Goal: Task Accomplishment & Management: Complete application form

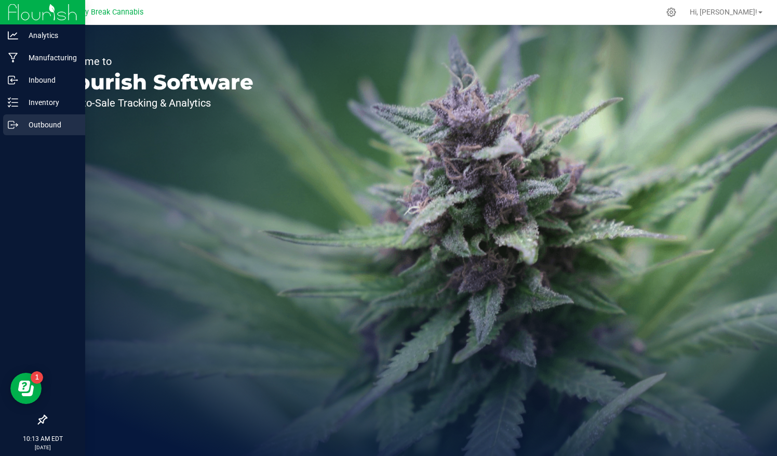
click at [45, 124] on p "Outbound" at bounding box center [49, 124] width 62 height 12
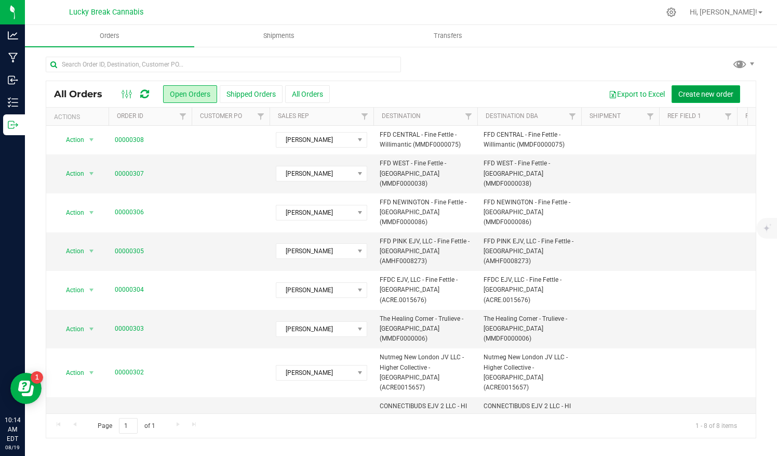
click at [692, 94] on span "Create new order" at bounding box center [705, 94] width 55 height 8
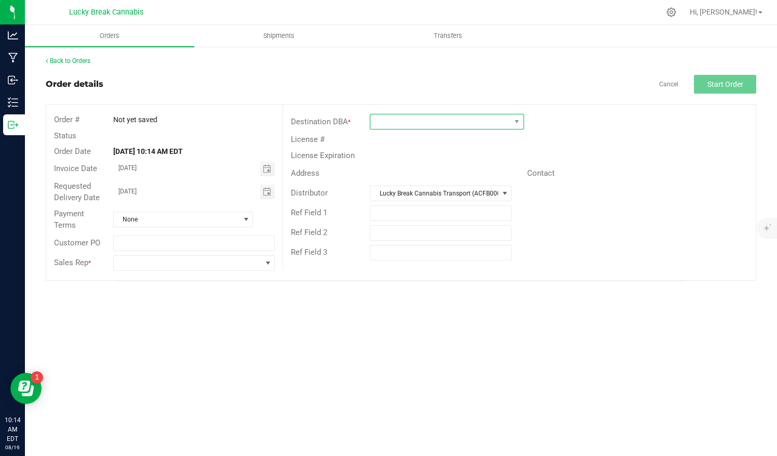
click at [396, 122] on span at bounding box center [440, 121] width 140 height 15
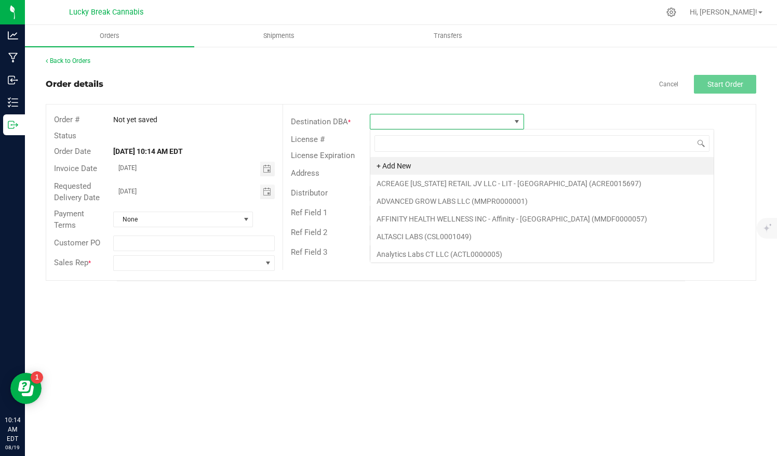
scroll to position [15, 154]
type input "shang"
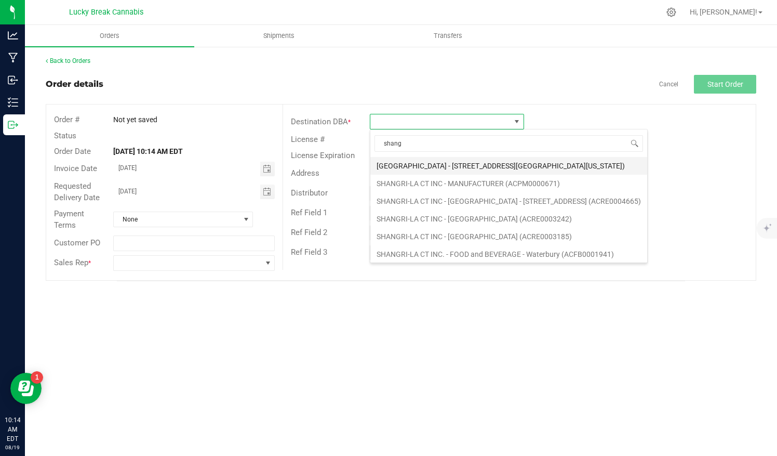
click at [484, 167] on li "[GEOGRAPHIC_DATA] - [STREET_ADDRESS][GEOGRAPHIC_DATA][US_STATE])" at bounding box center [508, 166] width 277 height 18
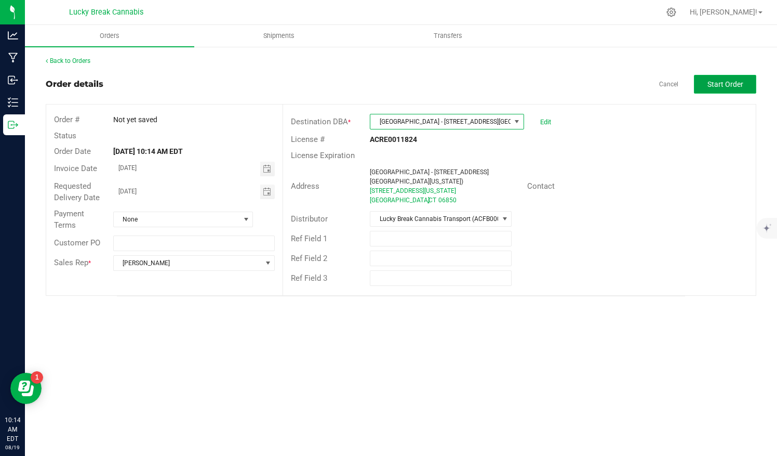
click at [713, 86] on span "Start Order" at bounding box center [725, 84] width 36 height 8
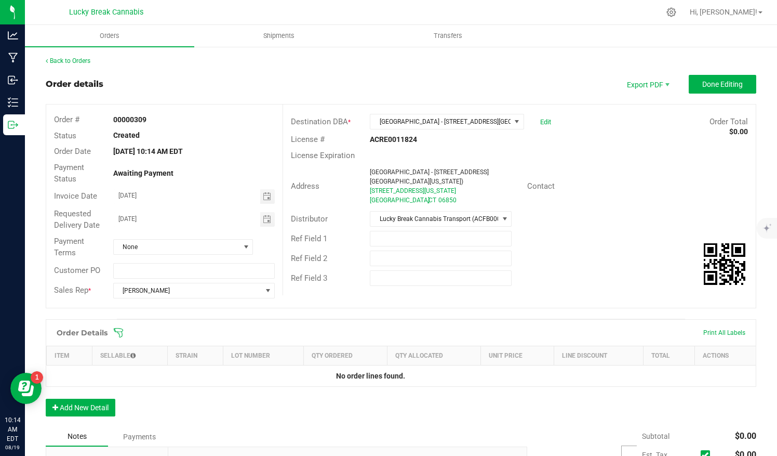
scroll to position [67, 0]
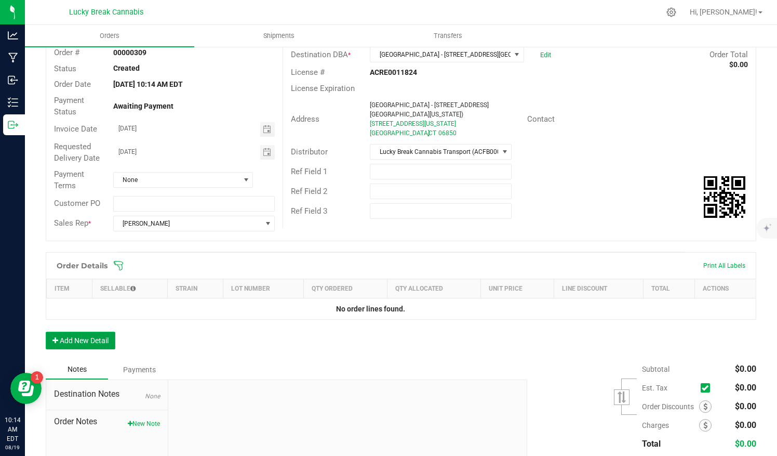
click at [72, 333] on button "Add New Detail" at bounding box center [81, 340] width 70 height 18
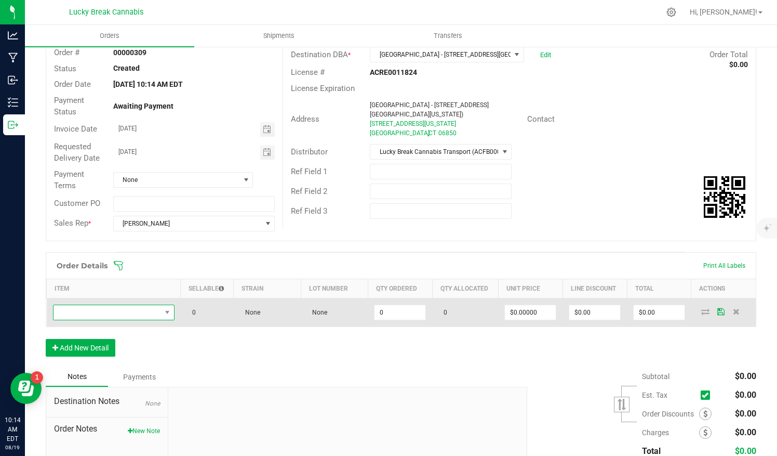
click at [132, 308] on span "NO DATA FOUND" at bounding box center [108, 312] width 108 height 15
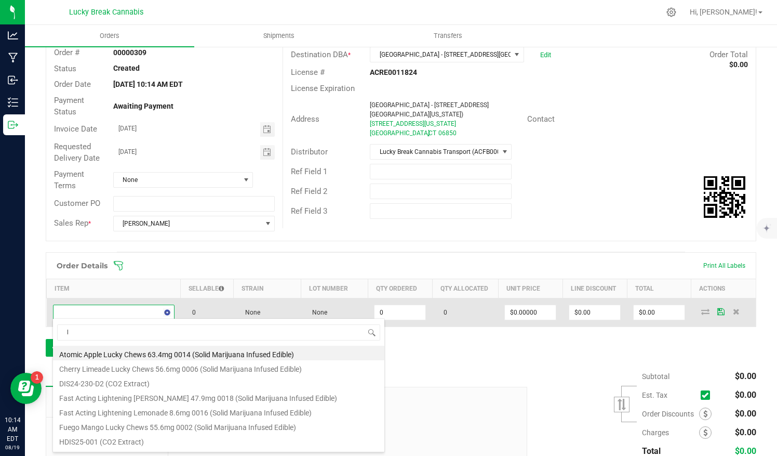
scroll to position [15, 118]
type input "live"
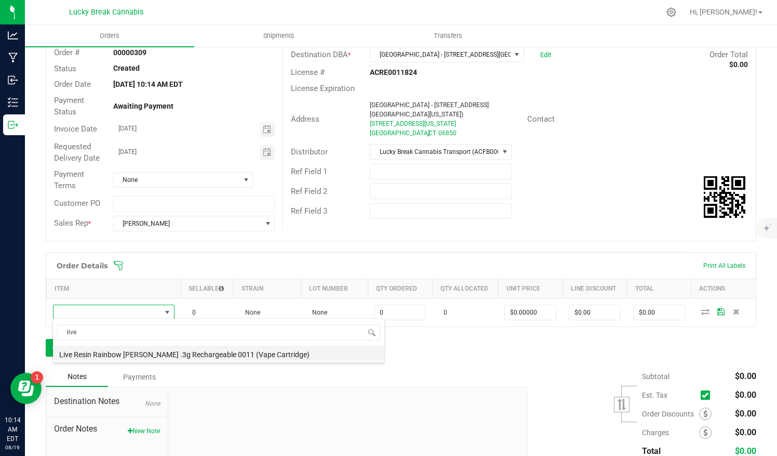
click at [132, 351] on li "Live Resin Rainbow [PERSON_NAME] .3g Rechargeable 0011 (Vape Cartridge)" at bounding box center [218, 352] width 331 height 15
type input "0 ea"
type input "$17.50000"
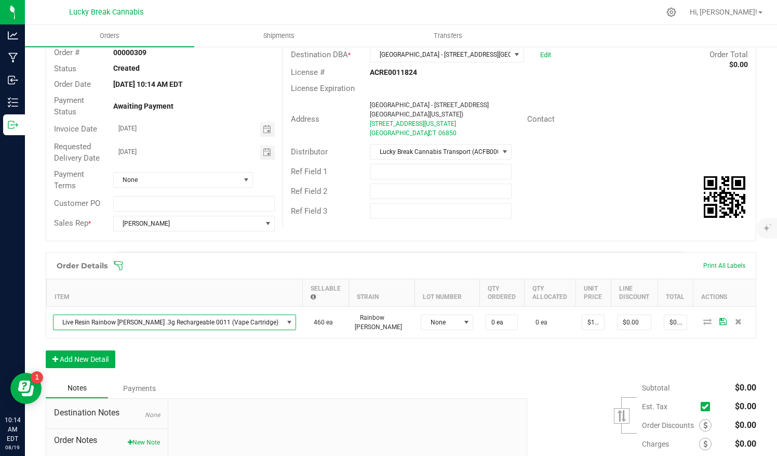
click at [353, 345] on div "Order Details Print All Labels Item Sellable Strain Lot Number Qty Ordered Qty …" at bounding box center [401, 315] width 711 height 126
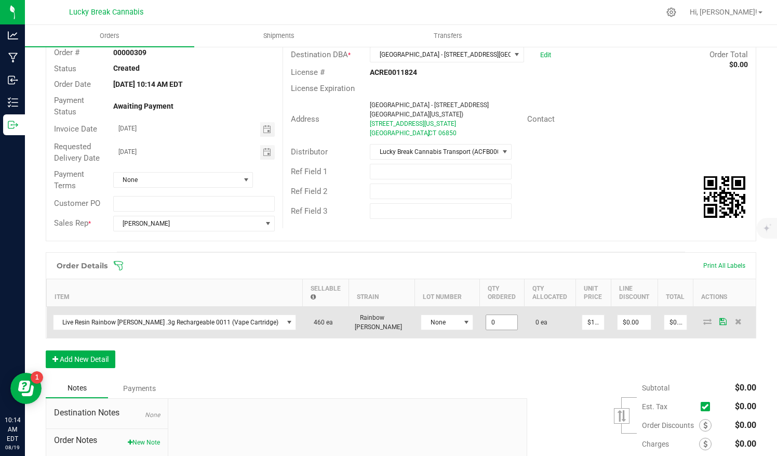
click at [486, 316] on input "0" at bounding box center [501, 322] width 31 height 15
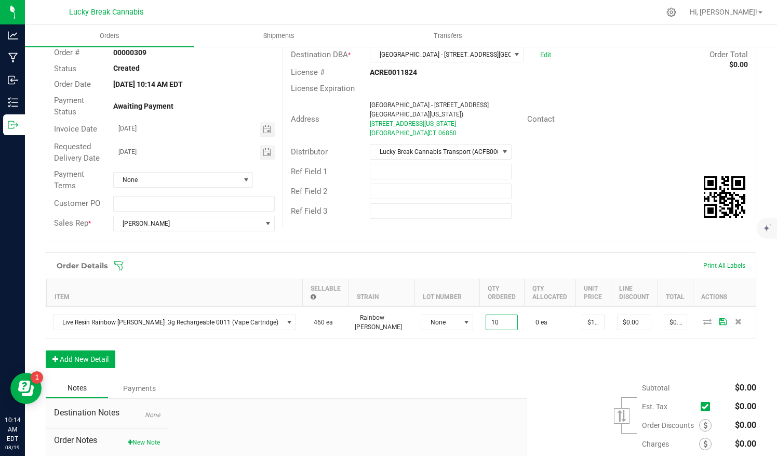
type input "10 ea"
type input "$175.00"
click at [507, 341] on div "Order Details Print All Labels Item Sellable Strain Lot Number Qty Ordered Qty …" at bounding box center [401, 315] width 711 height 126
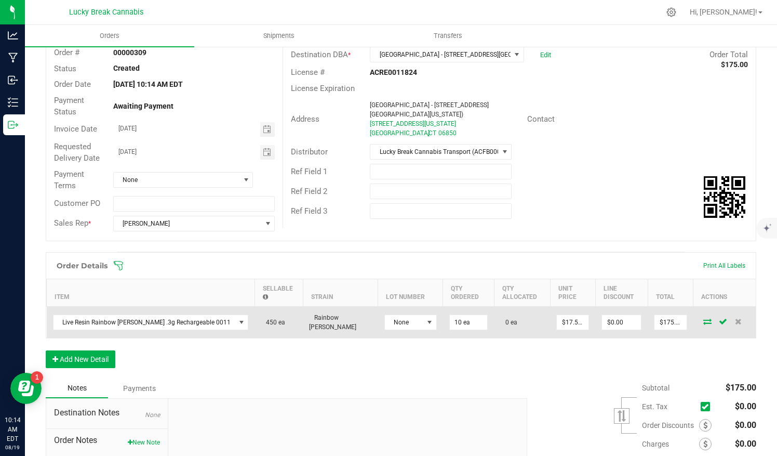
click at [703, 318] on icon at bounding box center [707, 321] width 8 height 6
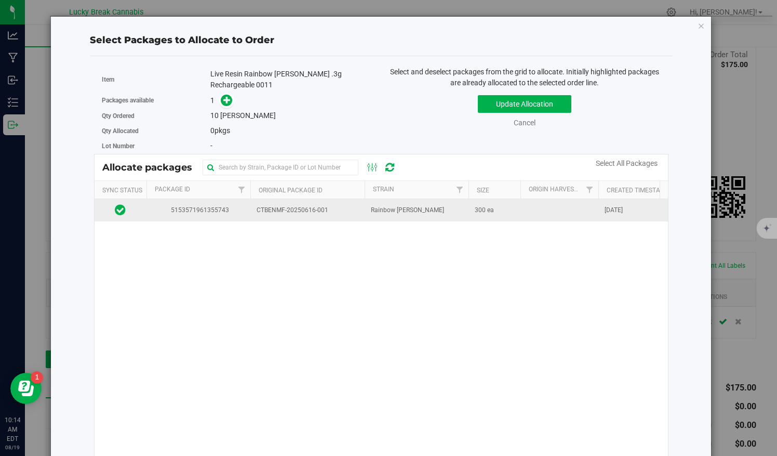
click at [243, 205] on span "5153571961355743" at bounding box center [198, 210] width 91 height 10
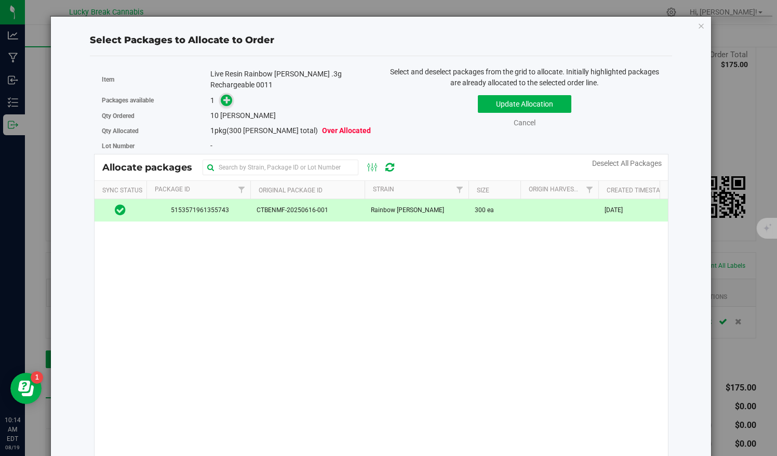
click at [229, 96] on icon at bounding box center [226, 99] width 7 height 7
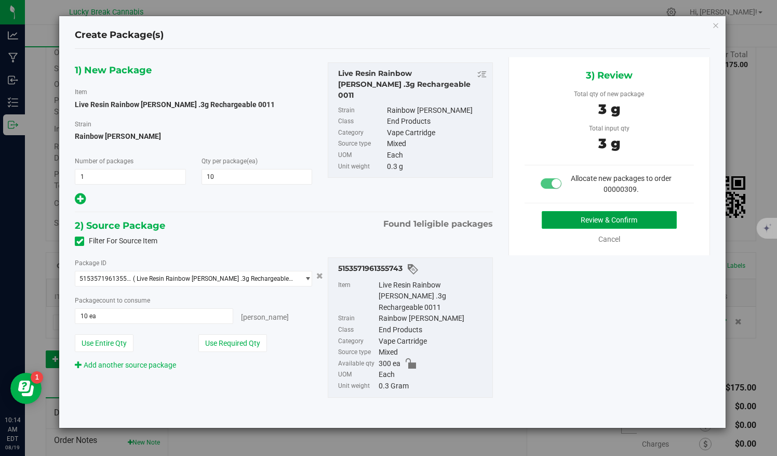
click at [599, 217] on button "Review & Confirm" at bounding box center [609, 220] width 135 height 18
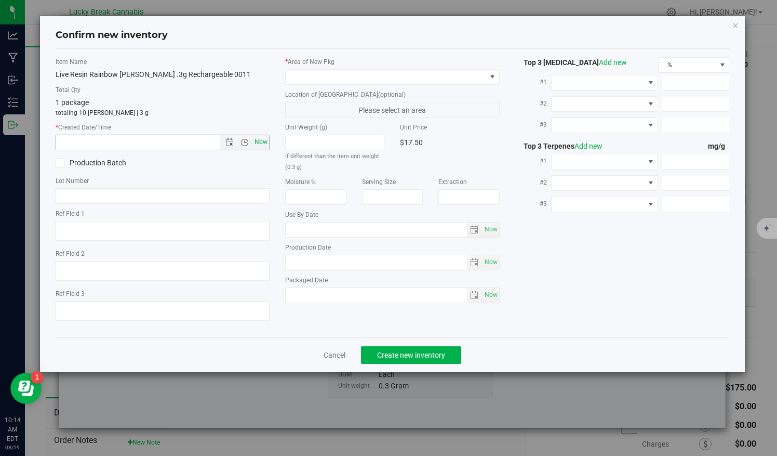
click at [263, 143] on span "Now" at bounding box center [261, 142] width 18 height 15
type input "[DATE] 10:14 AM"
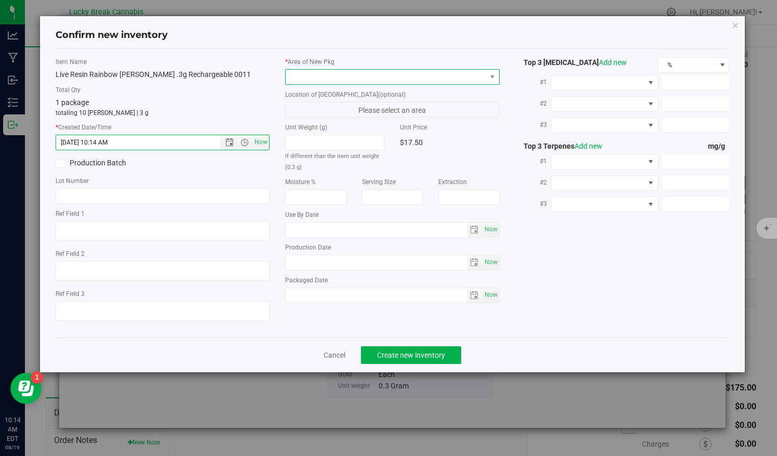
click at [341, 74] on span at bounding box center [386, 77] width 201 height 15
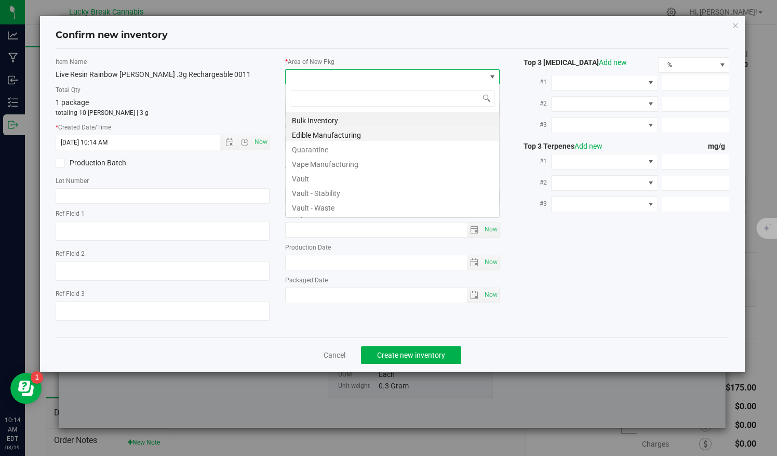
scroll to position [15, 215]
click at [323, 170] on li "Vault" at bounding box center [392, 177] width 213 height 15
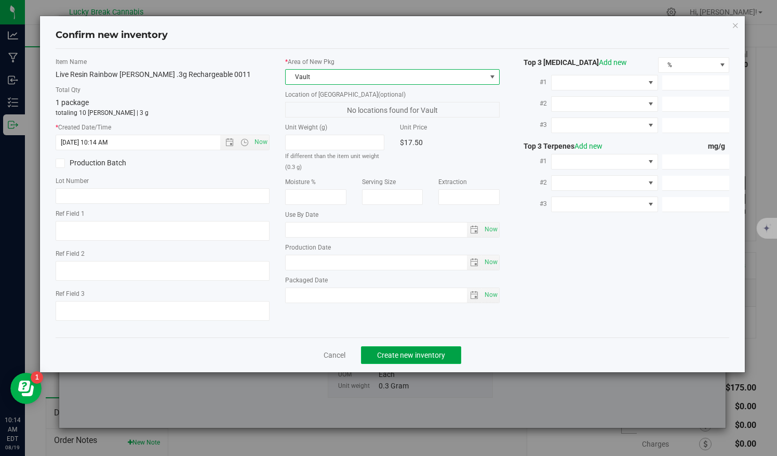
click at [392, 358] on button "Create new inventory" at bounding box center [411, 355] width 100 height 18
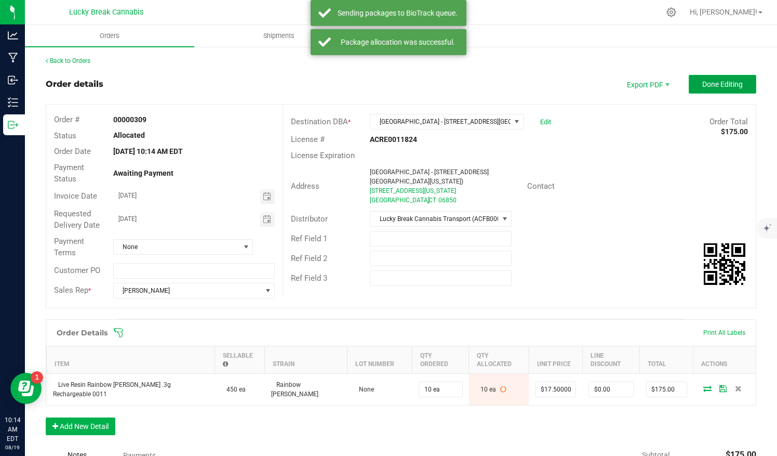
click at [702, 86] on span "Done Editing" at bounding box center [722, 84] width 41 height 8
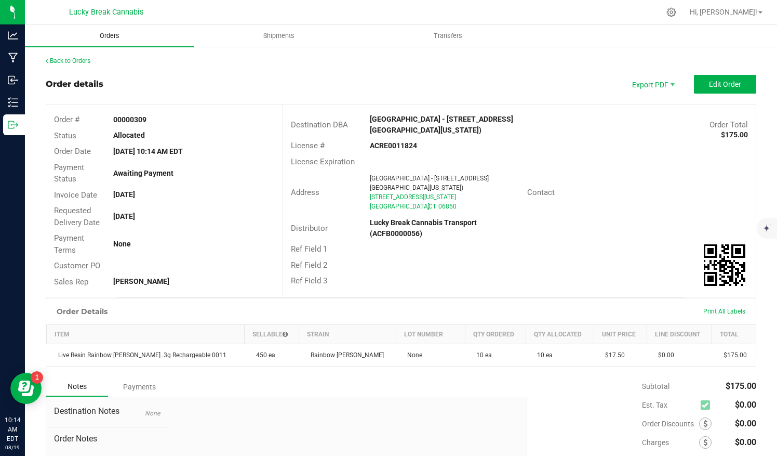
click at [103, 34] on span "Orders" at bounding box center [110, 35] width 48 height 9
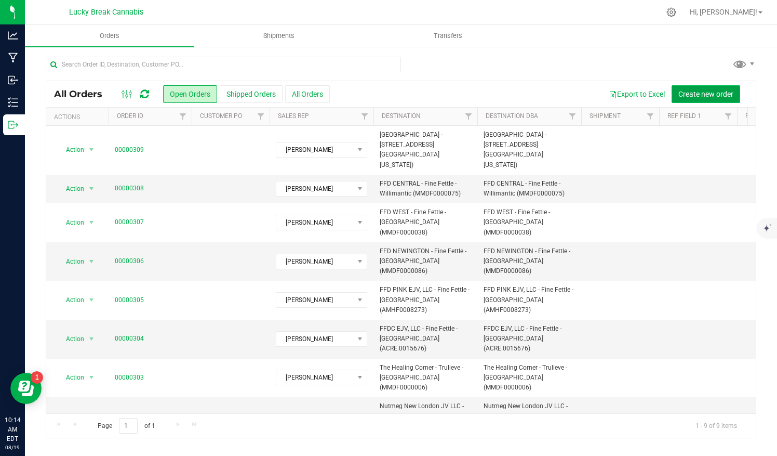
click at [711, 91] on span "Create new order" at bounding box center [705, 94] width 55 height 8
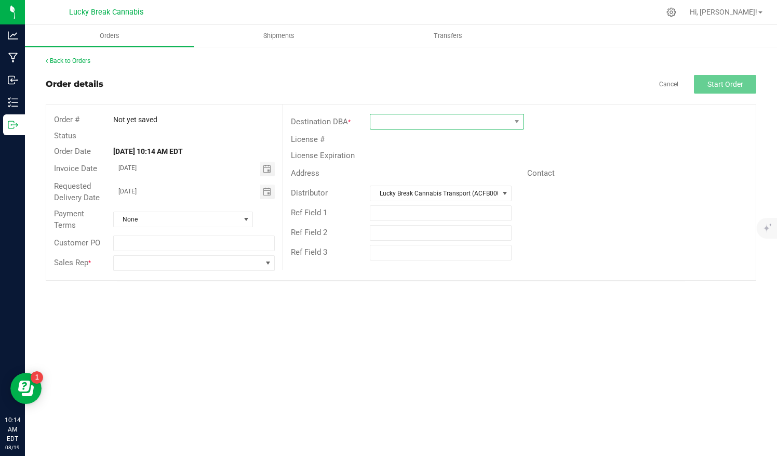
click at [378, 121] on span at bounding box center [440, 121] width 140 height 15
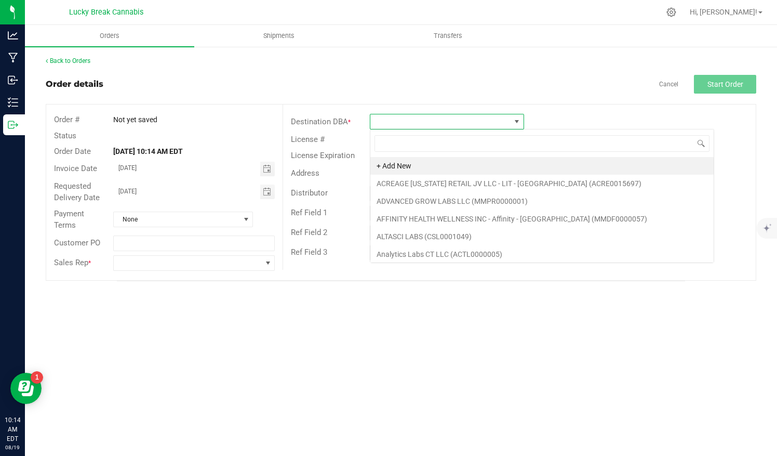
scroll to position [15, 154]
type input "norwalk"
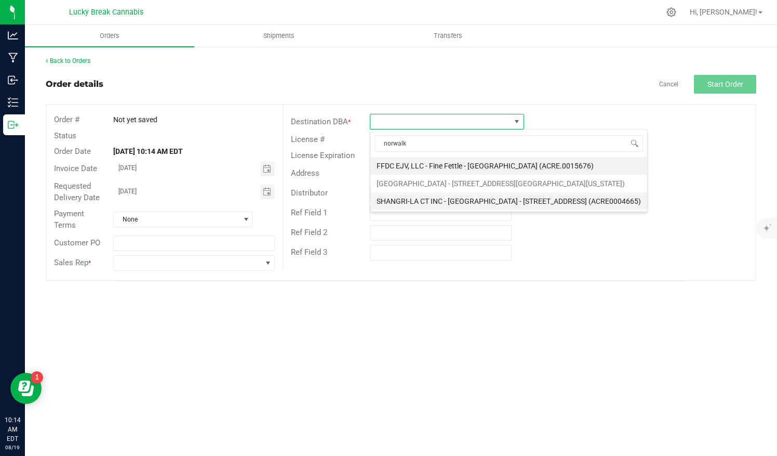
click at [500, 198] on li "SHANGRI-LA CT INC - [GEOGRAPHIC_DATA] - [STREET_ADDRESS] (ACRE0004665)" at bounding box center [508, 201] width 277 height 18
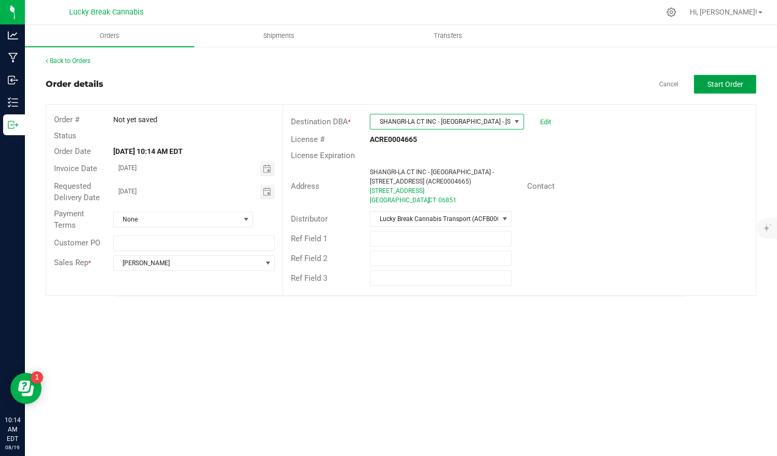
click at [720, 86] on span "Start Order" at bounding box center [725, 84] width 36 height 8
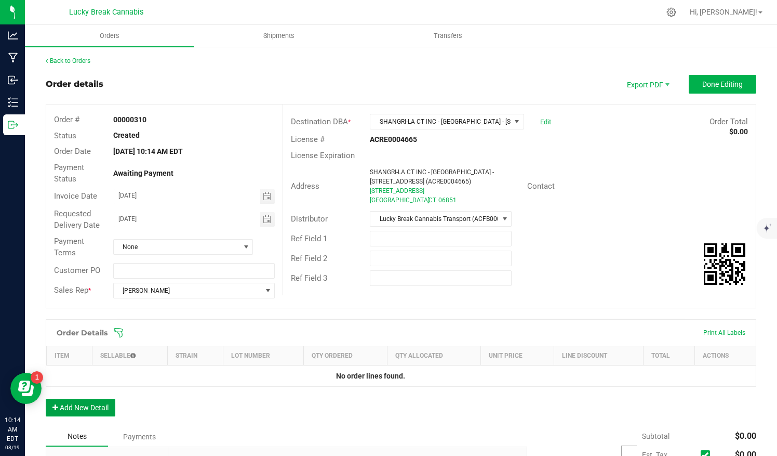
click at [100, 404] on button "Add New Detail" at bounding box center [81, 407] width 70 height 18
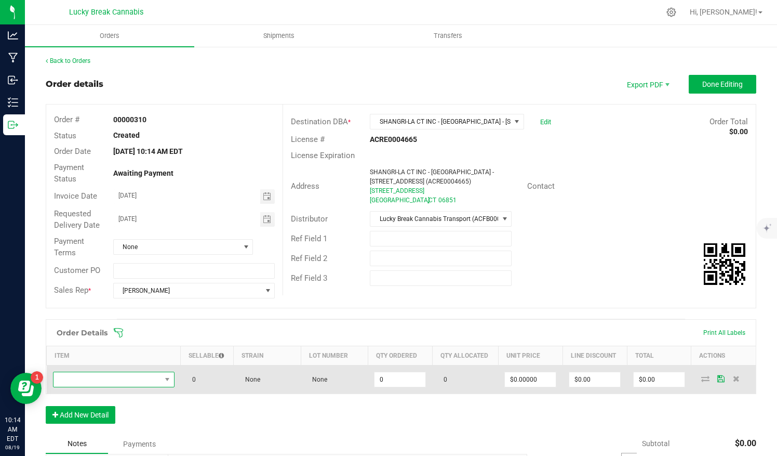
click at [145, 376] on span "NO DATA FOUND" at bounding box center [108, 379] width 108 height 15
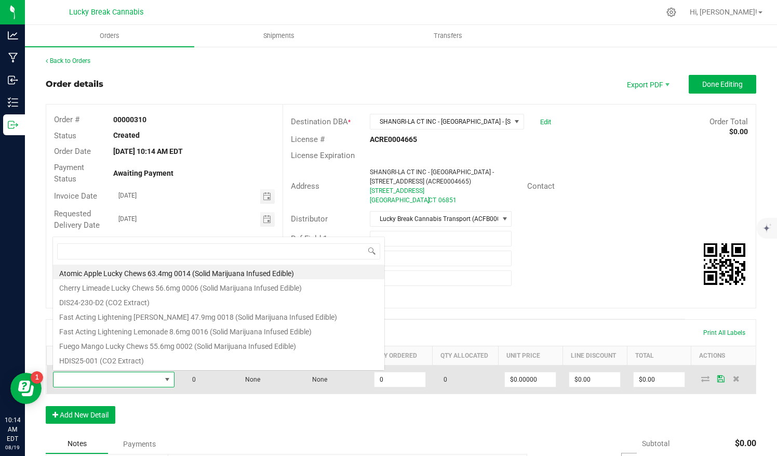
scroll to position [15, 118]
type input "live"
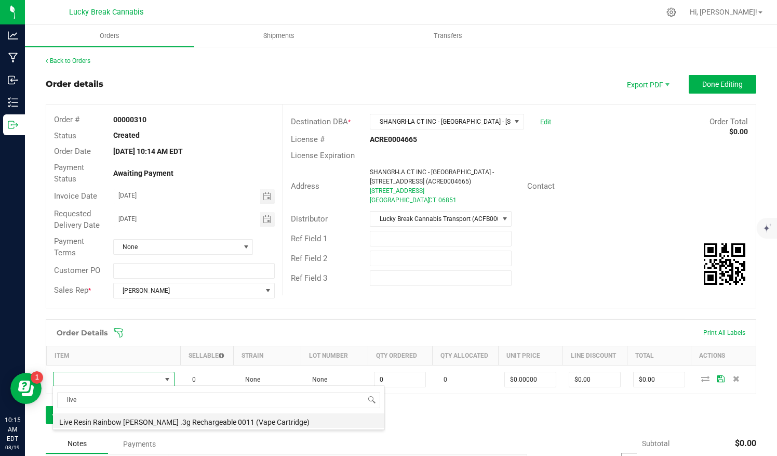
click at [146, 425] on li "Live Resin Rainbow [PERSON_NAME] .3g Rechargeable 0011 (Vape Cartridge)" at bounding box center [218, 420] width 331 height 15
type input "0 ea"
type input "$17.50000"
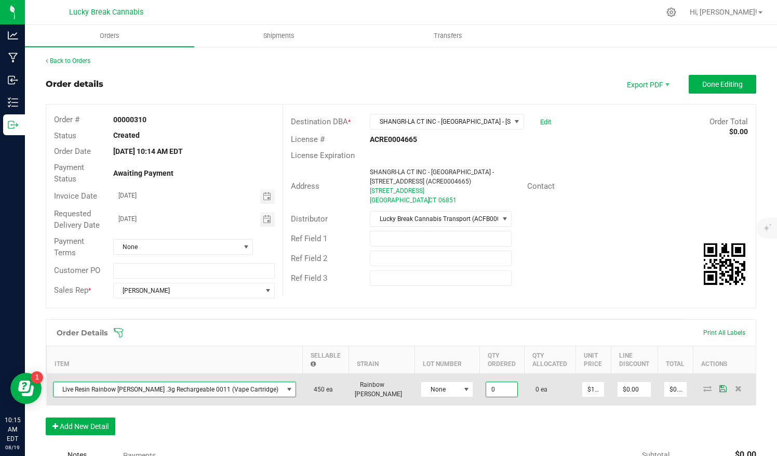
click at [486, 384] on input "0" at bounding box center [501, 389] width 31 height 15
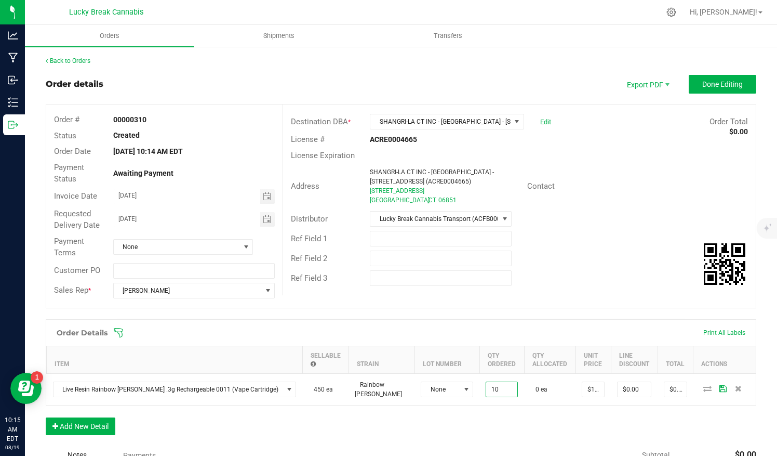
type input "10 ea"
type input "$175.00"
click at [499, 424] on div "Order Details Print All Labels Item Sellable Strain Lot Number Qty Ordered Qty …" at bounding box center [401, 382] width 711 height 126
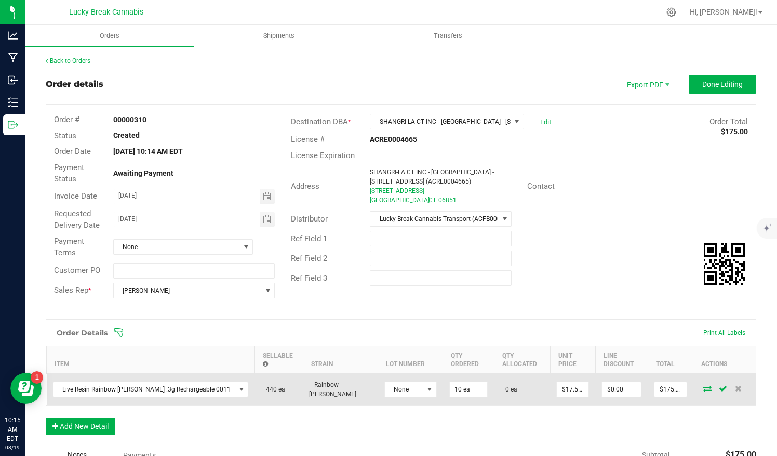
click at [703, 385] on icon at bounding box center [707, 388] width 8 height 6
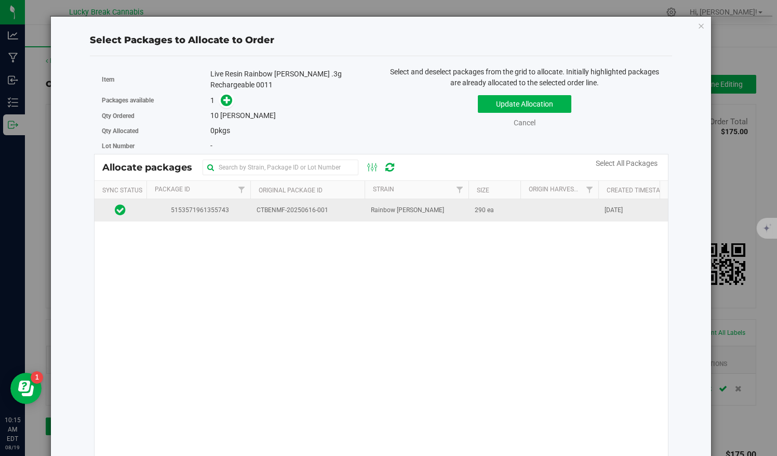
click at [296, 199] on td "CTBENMF-20250616-001" at bounding box center [307, 210] width 114 height 22
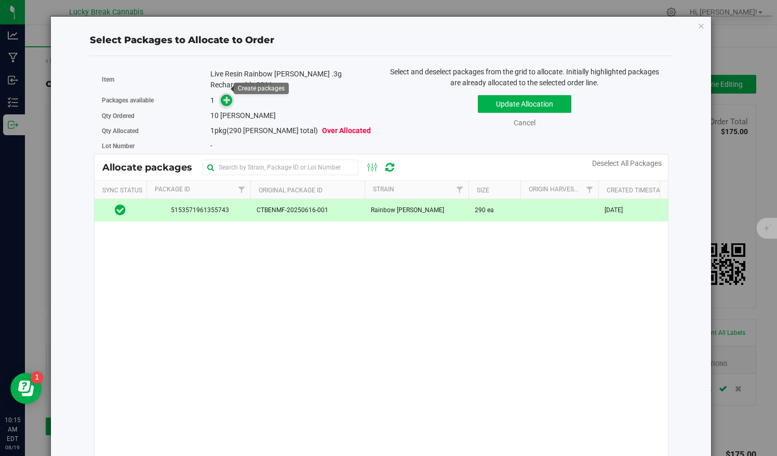
click at [225, 94] on span at bounding box center [227, 100] width 12 height 12
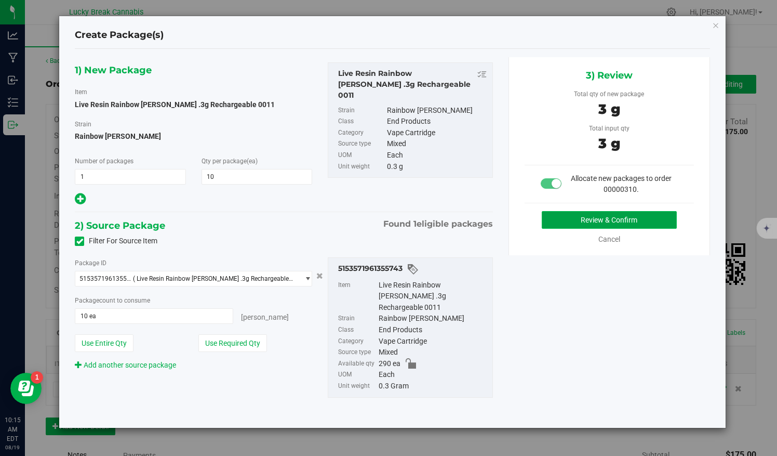
click at [637, 216] on button "Review & Confirm" at bounding box center [609, 220] width 135 height 18
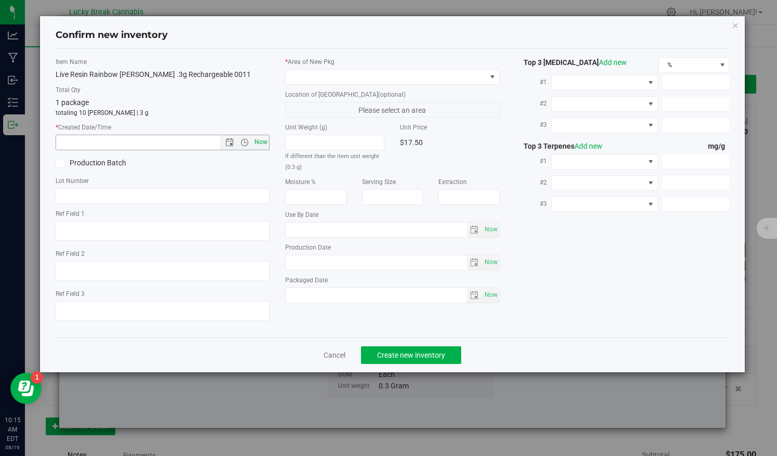
click at [262, 145] on span "Now" at bounding box center [261, 142] width 18 height 15
type input "[DATE] 10:15 AM"
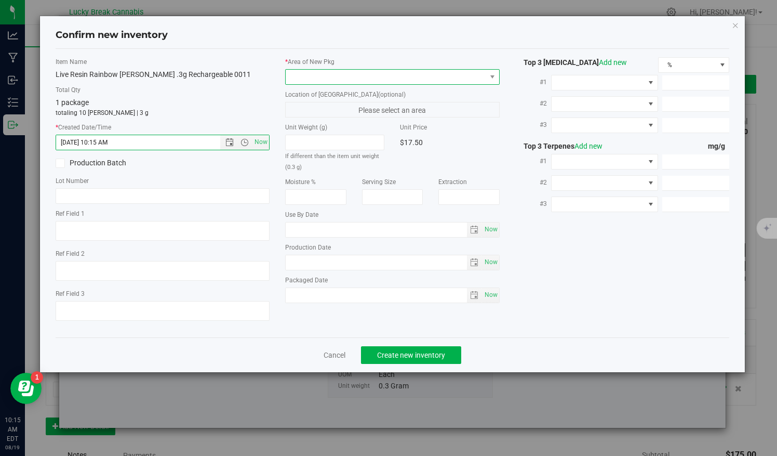
click at [351, 73] on span at bounding box center [386, 77] width 201 height 15
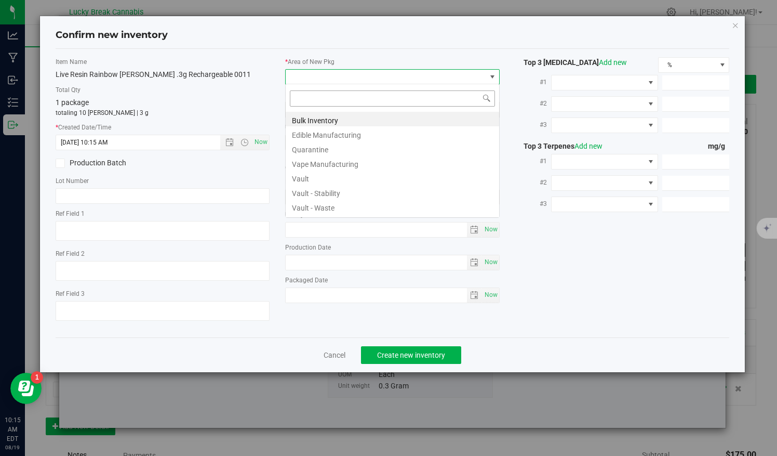
scroll to position [15, 215]
click at [306, 173] on li "Vault" at bounding box center [392, 177] width 213 height 15
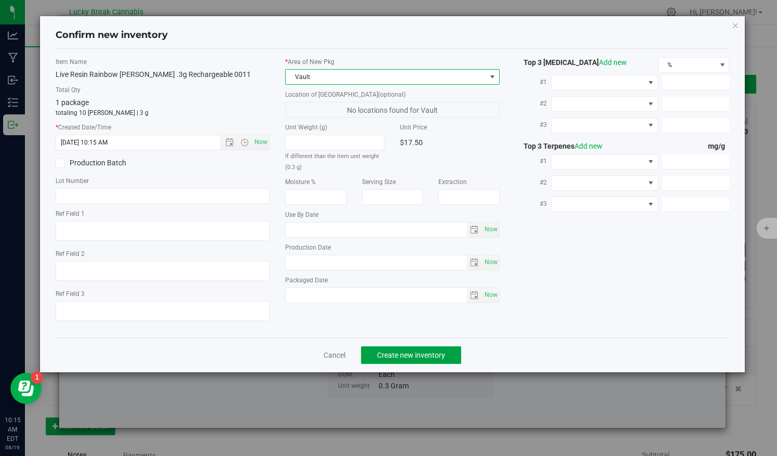
click at [417, 353] on span "Create new inventory" at bounding box center [411, 355] width 68 height 8
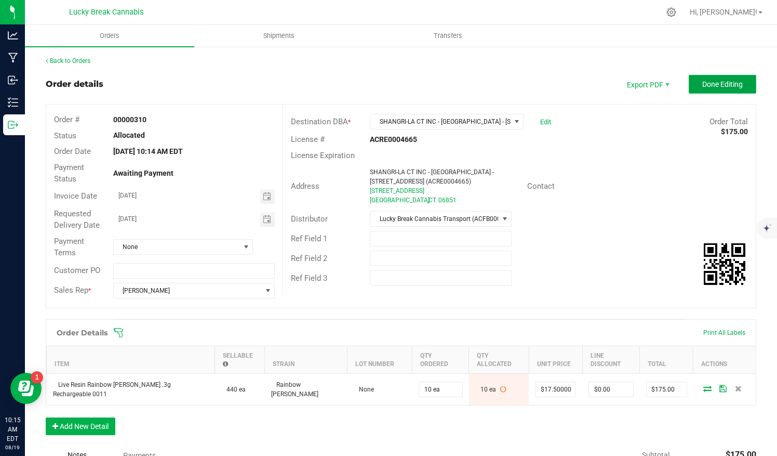
click at [702, 80] on span "Done Editing" at bounding box center [722, 84] width 41 height 8
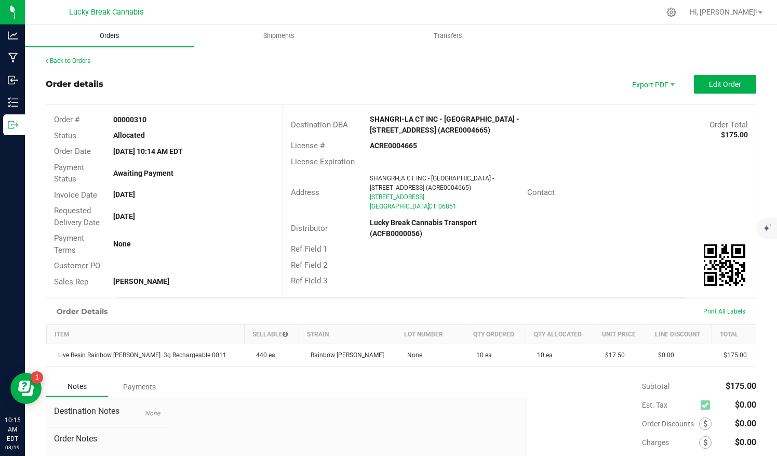
click at [127, 39] on span "Orders" at bounding box center [110, 35] width 48 height 9
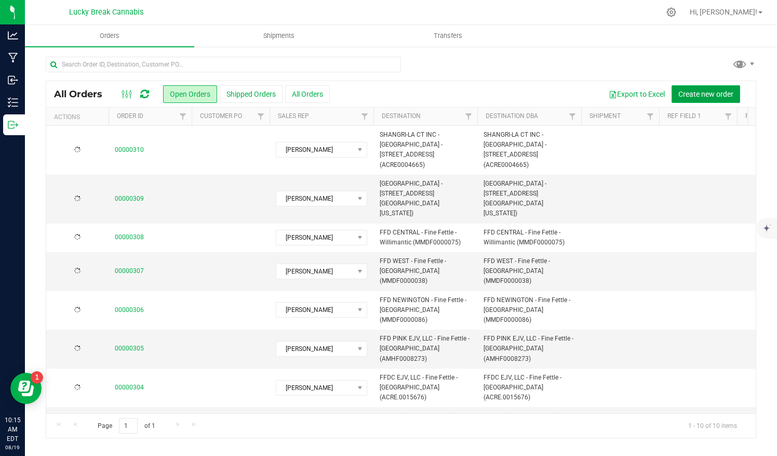
click at [710, 91] on span "Create new order" at bounding box center [705, 94] width 55 height 8
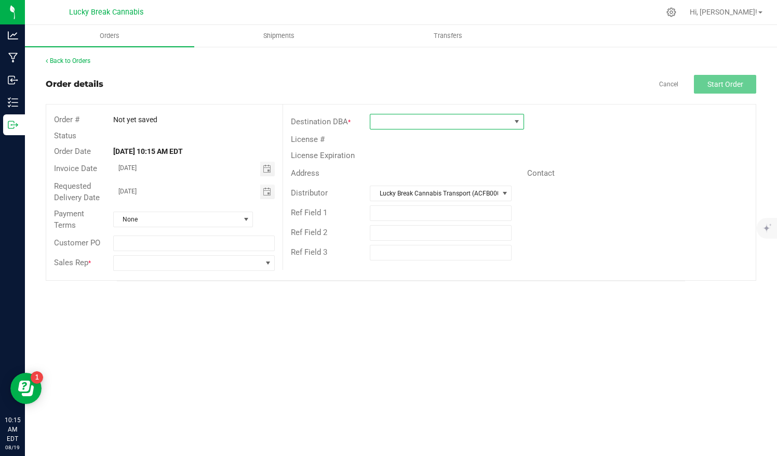
click at [469, 121] on span at bounding box center [440, 121] width 140 height 15
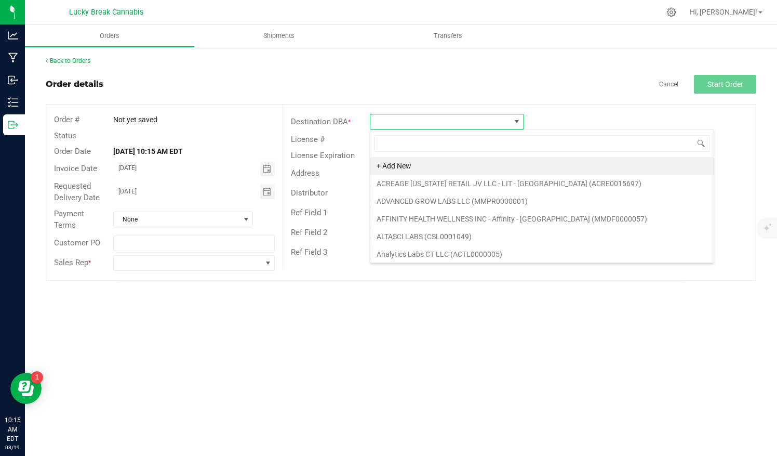
scroll to position [15, 154]
type input "plain"
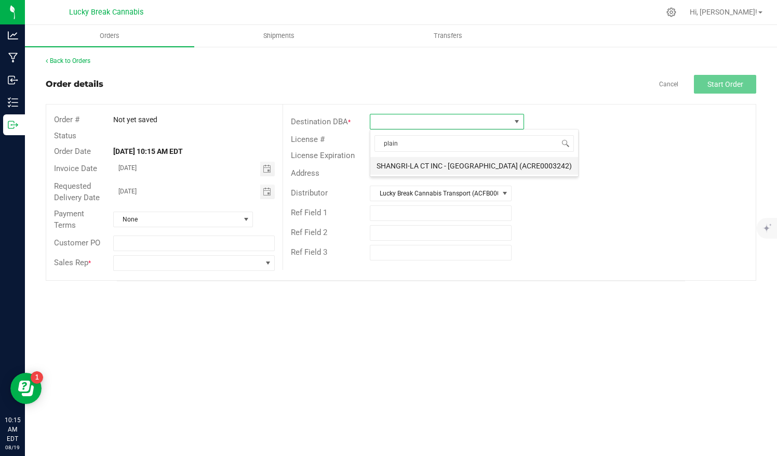
click at [437, 164] on li "SHANGRI-LA CT INC - [GEOGRAPHIC_DATA] (ACRE0003242)" at bounding box center [474, 166] width 208 height 18
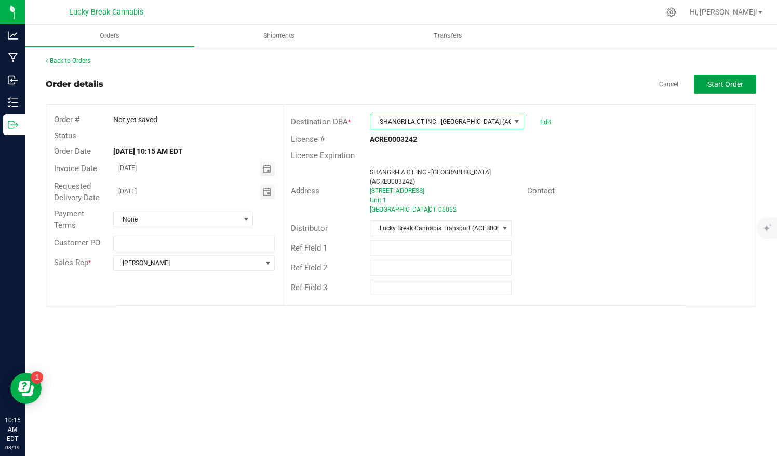
click at [732, 85] on span "Start Order" at bounding box center [725, 84] width 36 height 8
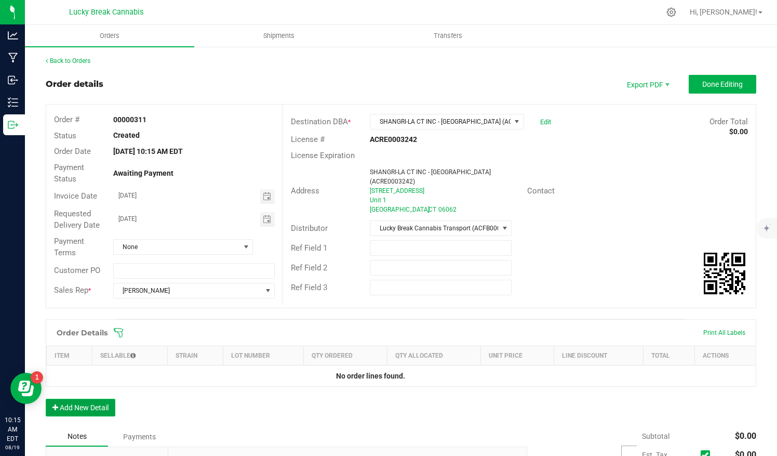
click at [87, 411] on button "Add New Detail" at bounding box center [81, 407] width 70 height 18
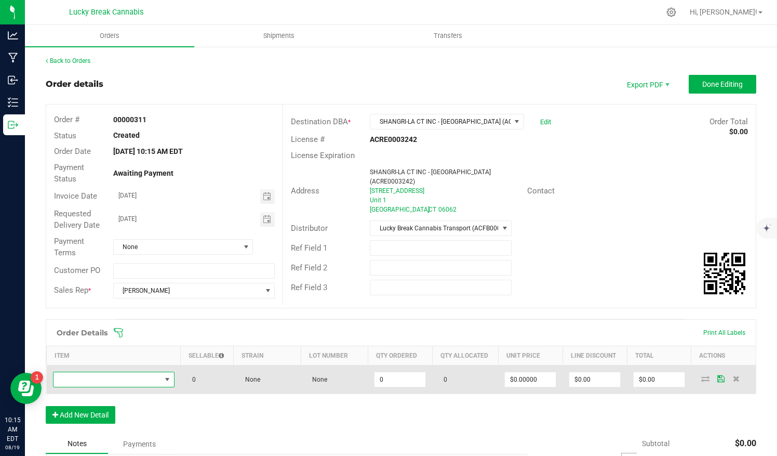
click at [119, 383] on span "NO DATA FOUND" at bounding box center [108, 379] width 108 height 15
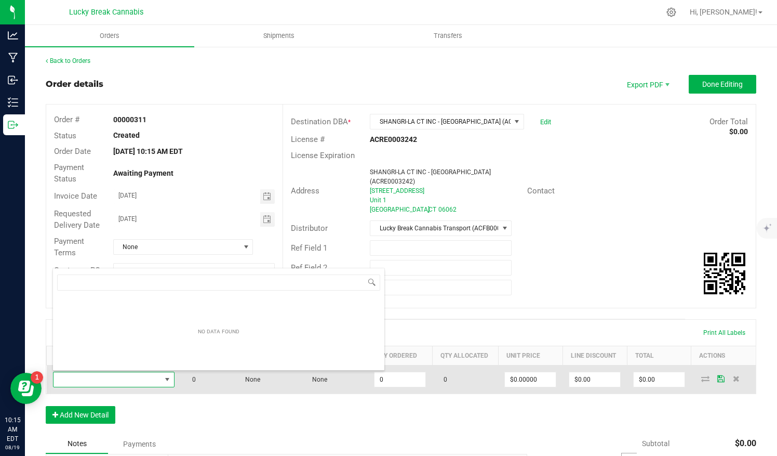
scroll to position [15, 118]
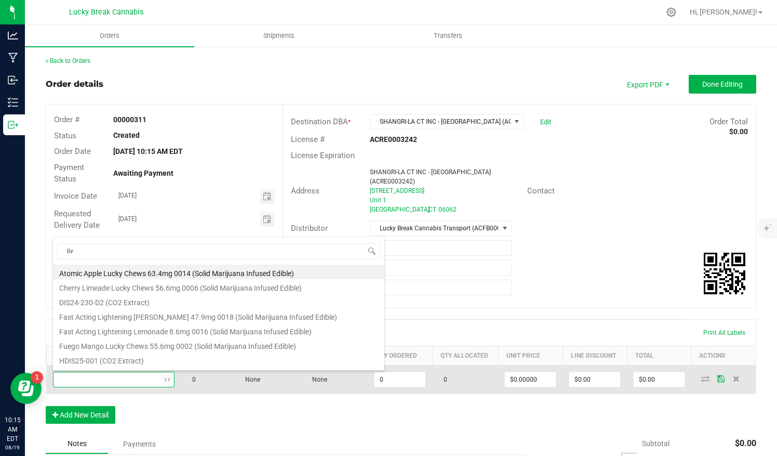
type input "live"
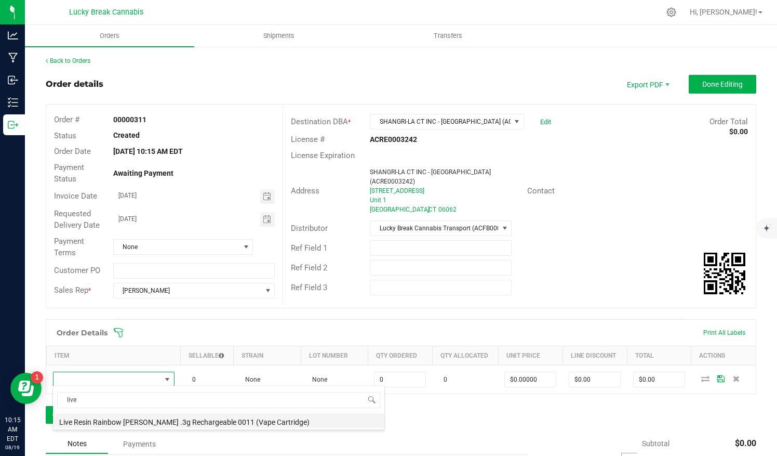
click at [121, 418] on li "Live Resin Rainbow [PERSON_NAME] .3g Rechargeable 0011 (Vape Cartridge)" at bounding box center [218, 420] width 331 height 15
type input "0 ea"
type input "$17.50000"
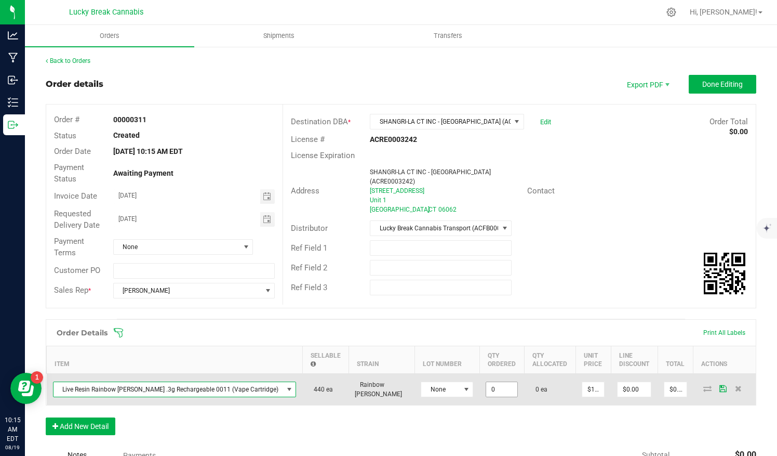
click at [486, 385] on input "0" at bounding box center [501, 389] width 31 height 15
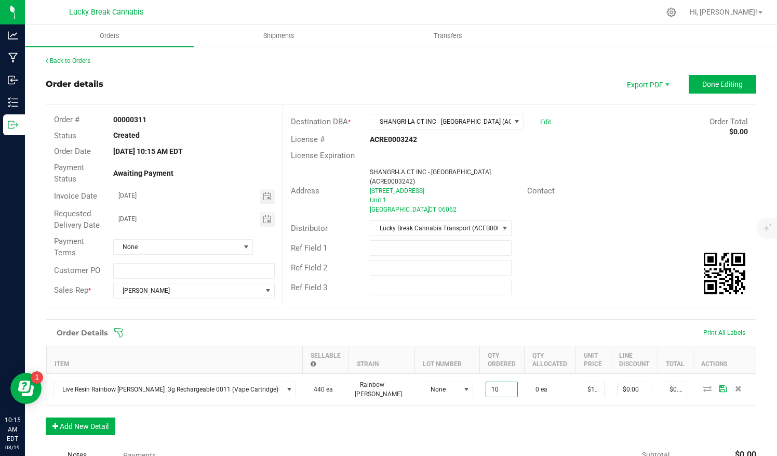
type input "10 ea"
type input "$175.00"
click at [480, 417] on div "Order Details Print All Labels Item Sellable Strain Lot Number Qty Ordered Qty …" at bounding box center [401, 382] width 711 height 126
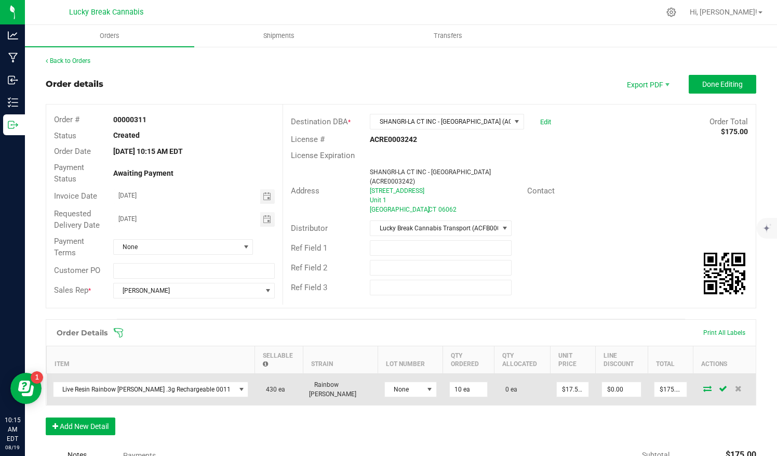
click at [700, 387] on span at bounding box center [708, 388] width 16 height 6
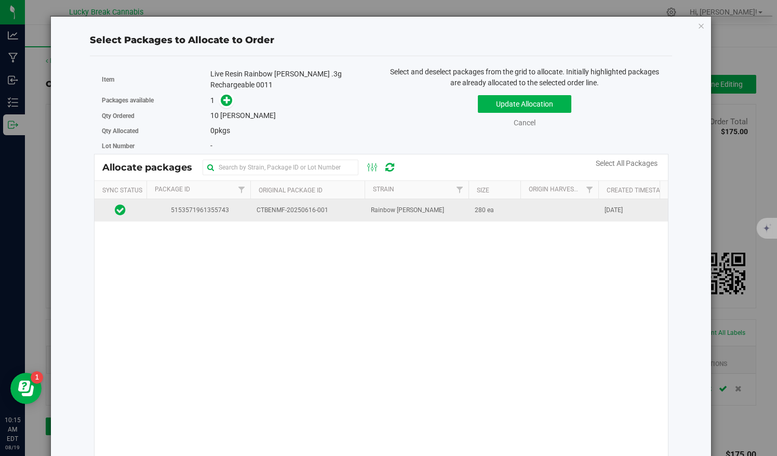
click at [389, 206] on span "Rainbow [PERSON_NAME]" at bounding box center [407, 210] width 73 height 10
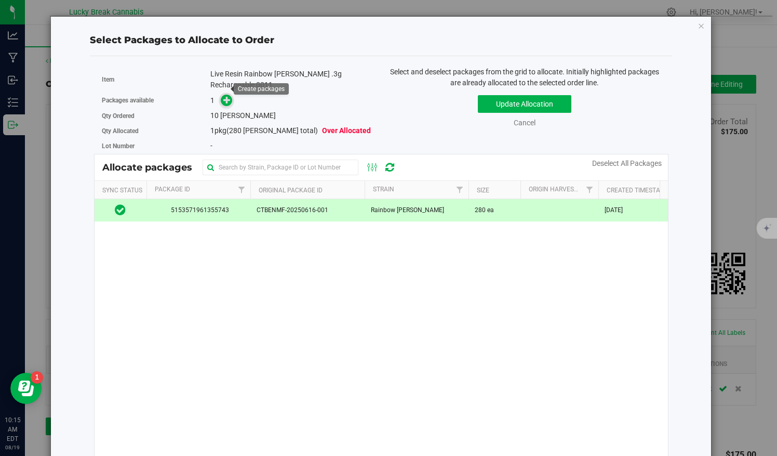
click at [229, 96] on icon at bounding box center [226, 99] width 7 height 7
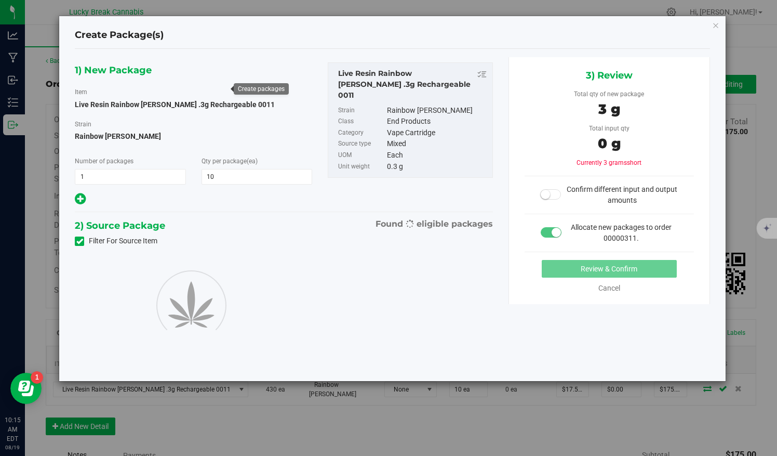
type input "10"
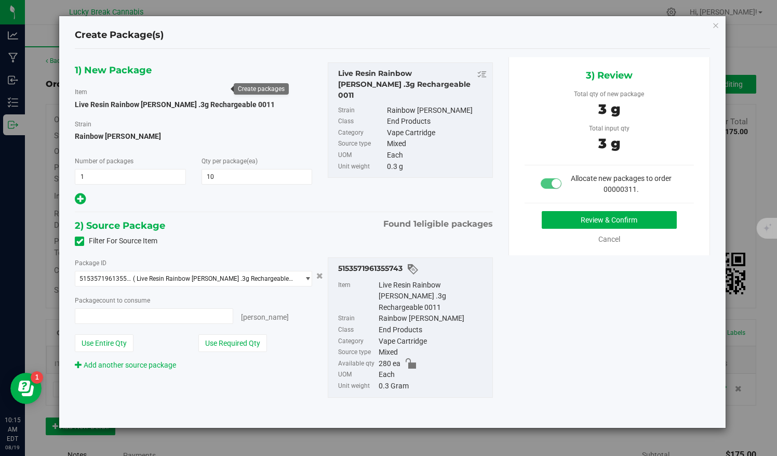
type input "10 ea"
click at [590, 222] on button "Review & Confirm" at bounding box center [609, 220] width 135 height 18
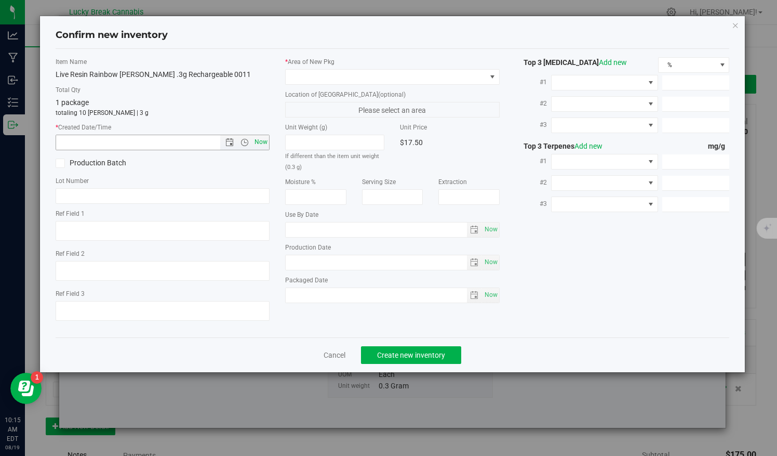
click at [258, 142] on span "Now" at bounding box center [261, 142] width 18 height 15
type input "[DATE] 10:15 AM"
click at [320, 79] on span at bounding box center [386, 77] width 201 height 15
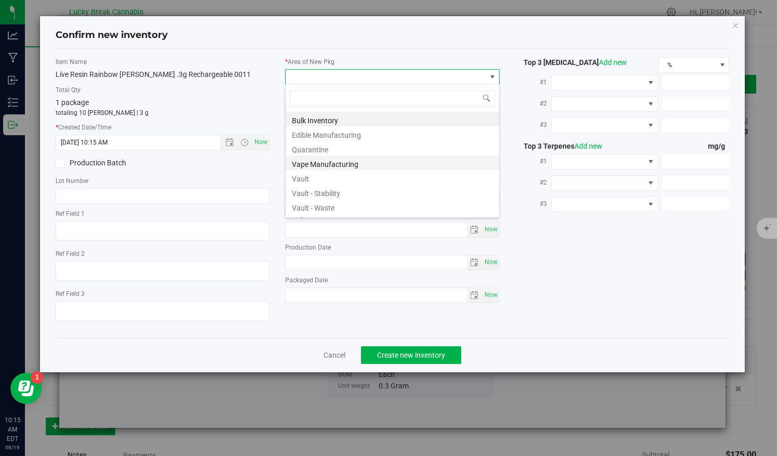
scroll to position [15, 215]
click at [303, 173] on li "Vault" at bounding box center [392, 177] width 213 height 15
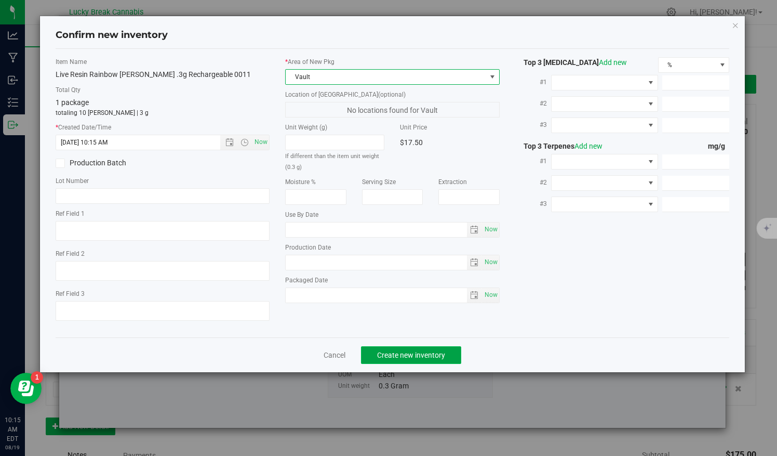
click at [402, 356] on span "Create new inventory" at bounding box center [411, 355] width 68 height 8
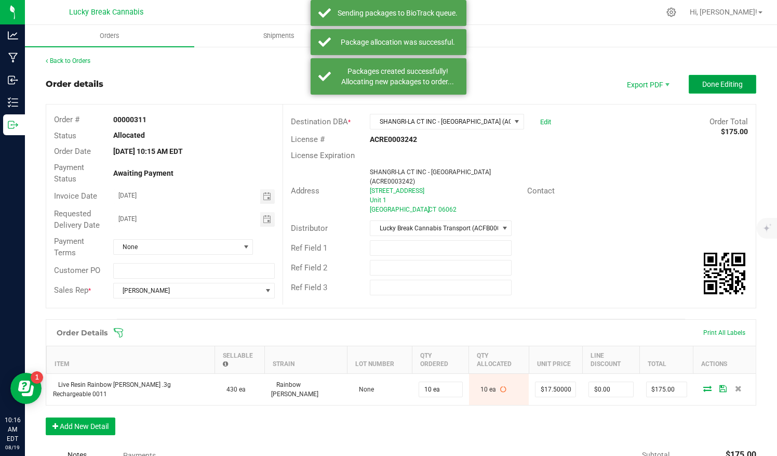
click at [689, 87] on button "Done Editing" at bounding box center [723, 84] width 68 height 19
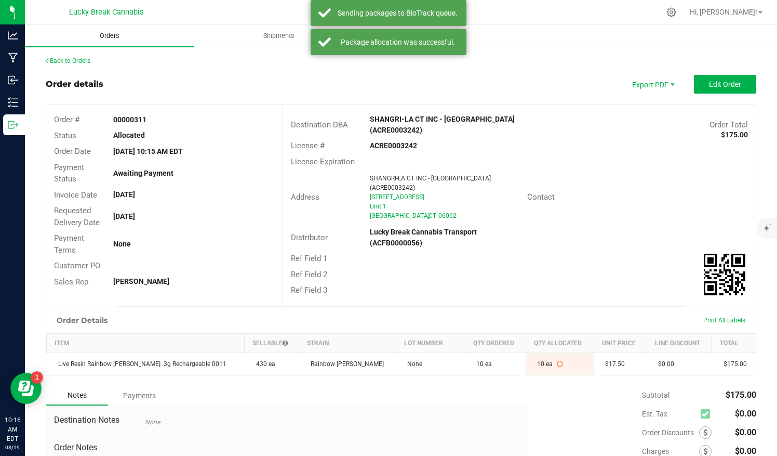
click at [109, 34] on span "Orders" at bounding box center [110, 35] width 48 height 9
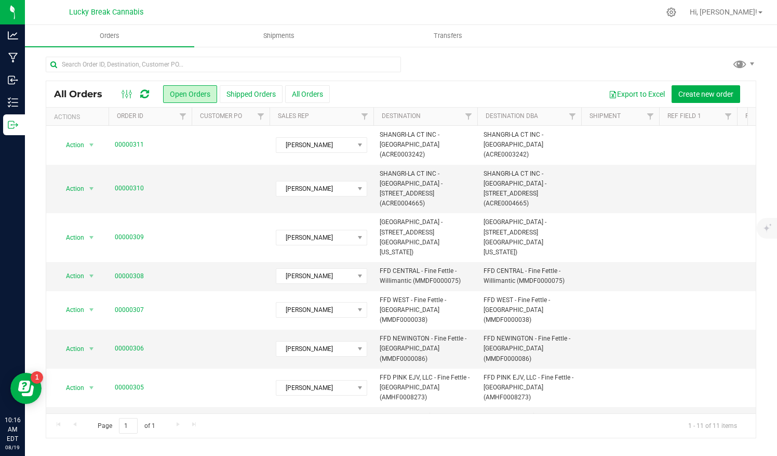
click at [369, 92] on div "Export to Excel Create new order" at bounding box center [539, 94] width 418 height 18
